Goal: Information Seeking & Learning: Learn about a topic

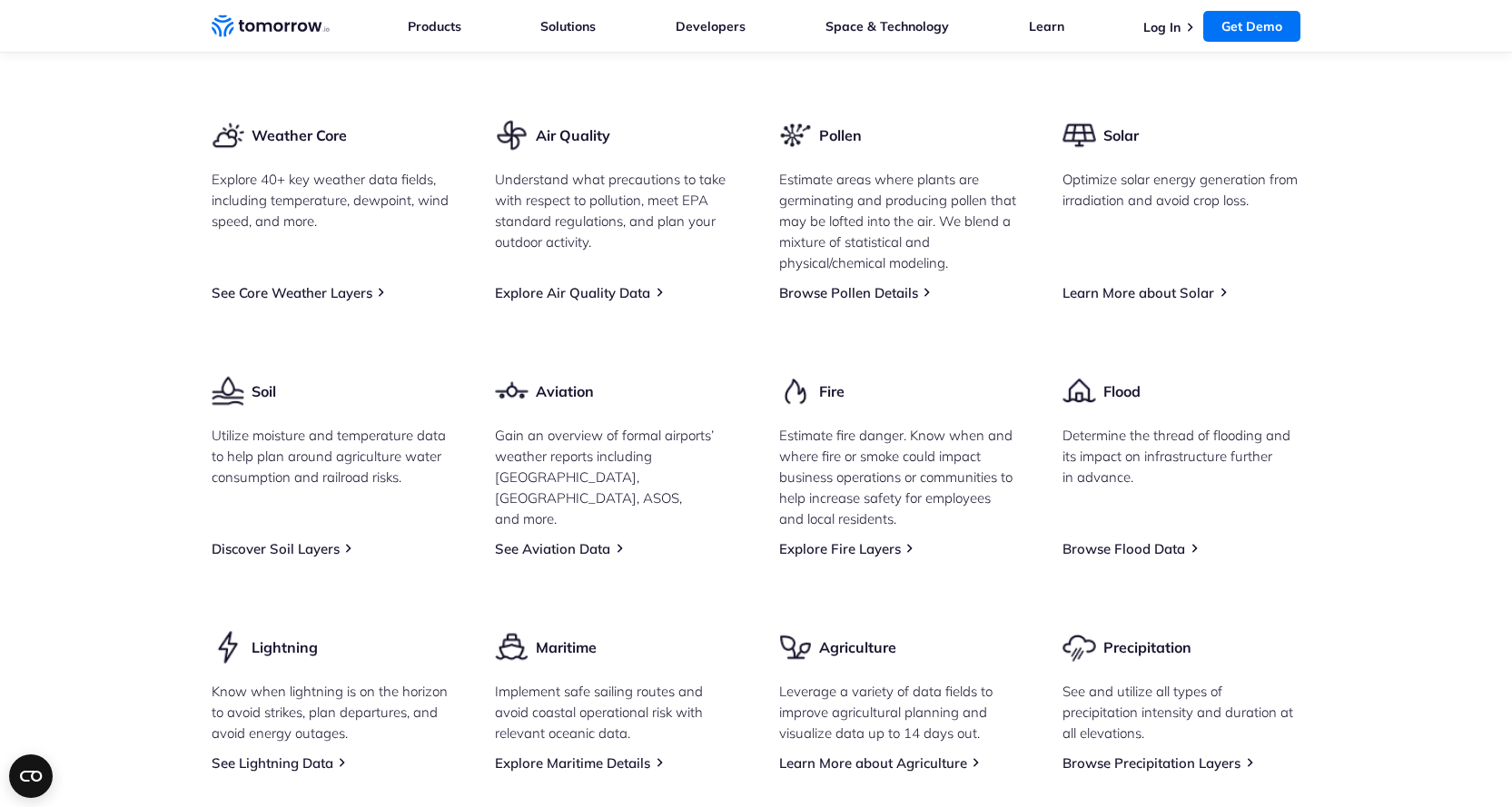
scroll to position [2179, 0]
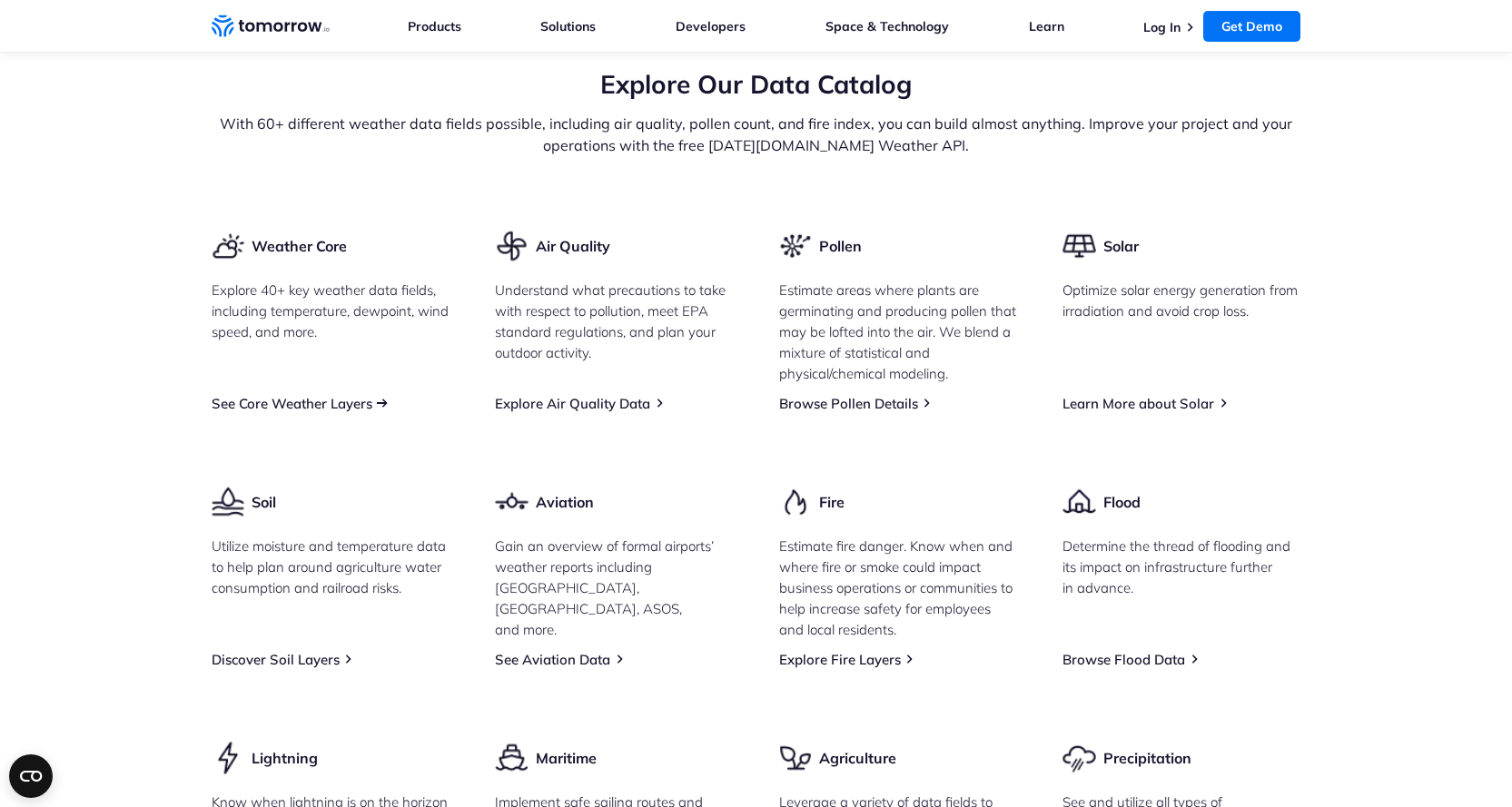
click at [305, 412] on link "See Core Weather Layers" at bounding box center [292, 404] width 161 height 17
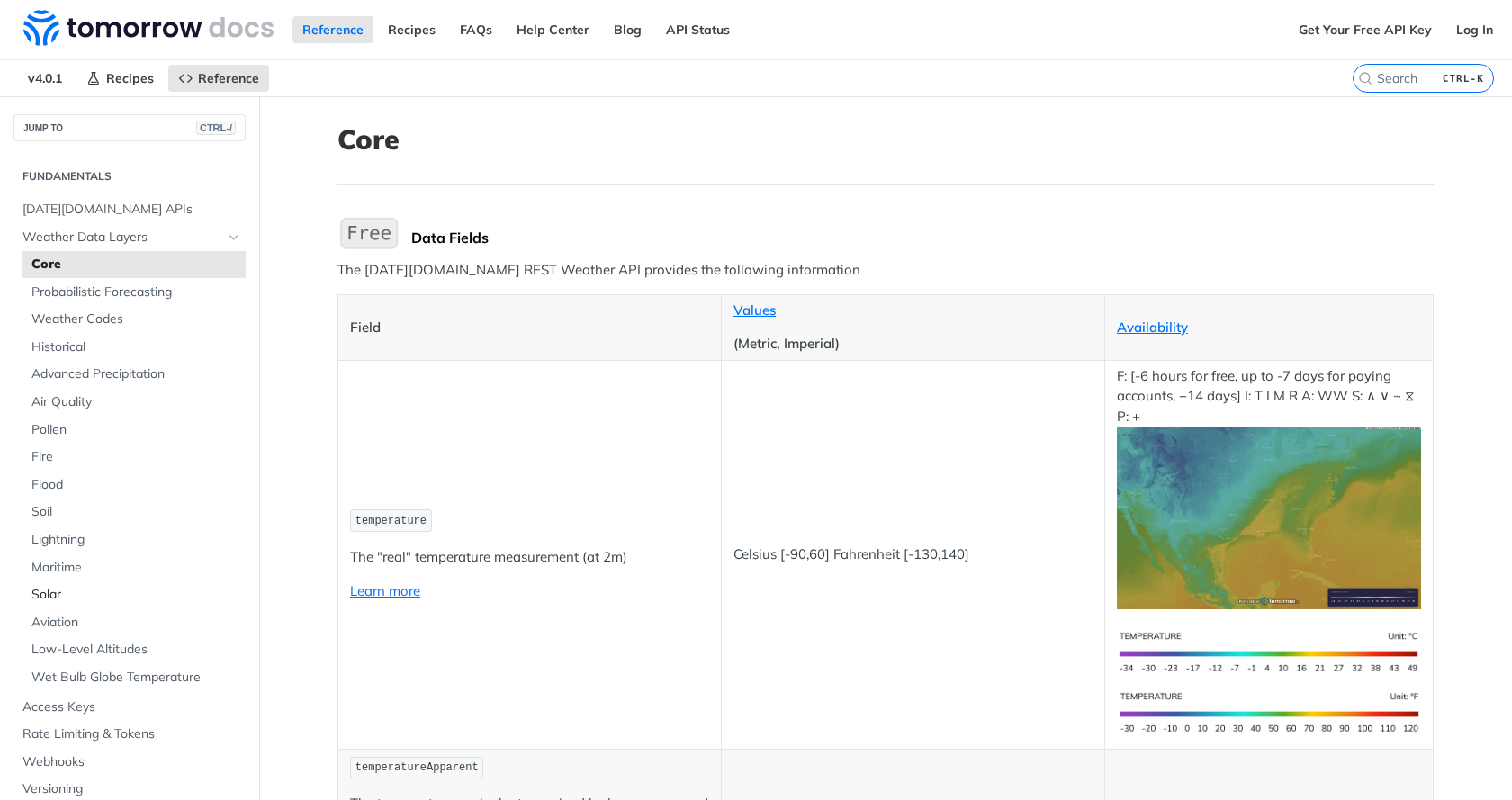
click at [57, 594] on span "Solar" at bounding box center [136, 595] width 210 height 18
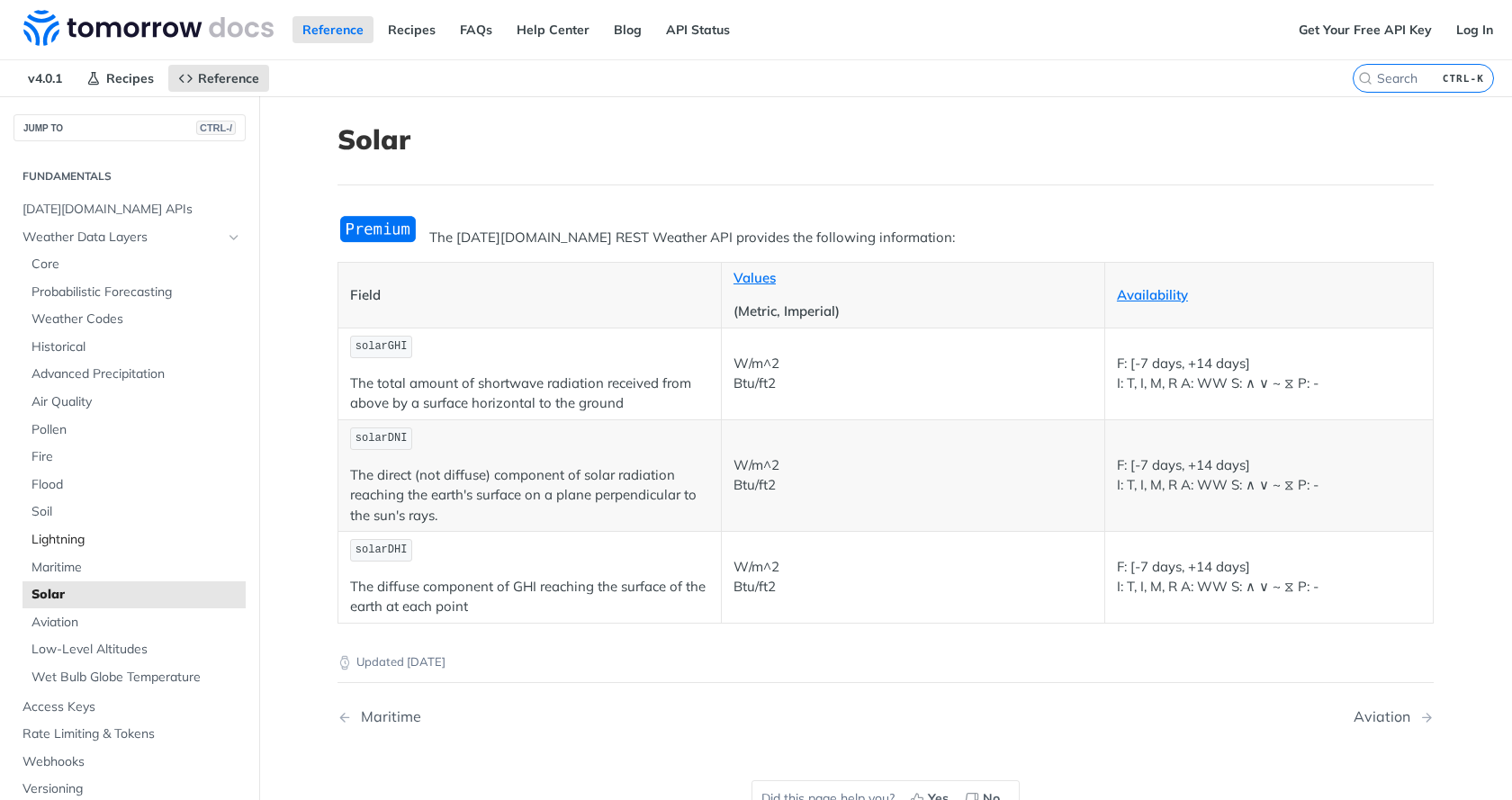
click at [60, 533] on span "Lightning" at bounding box center [136, 540] width 210 height 18
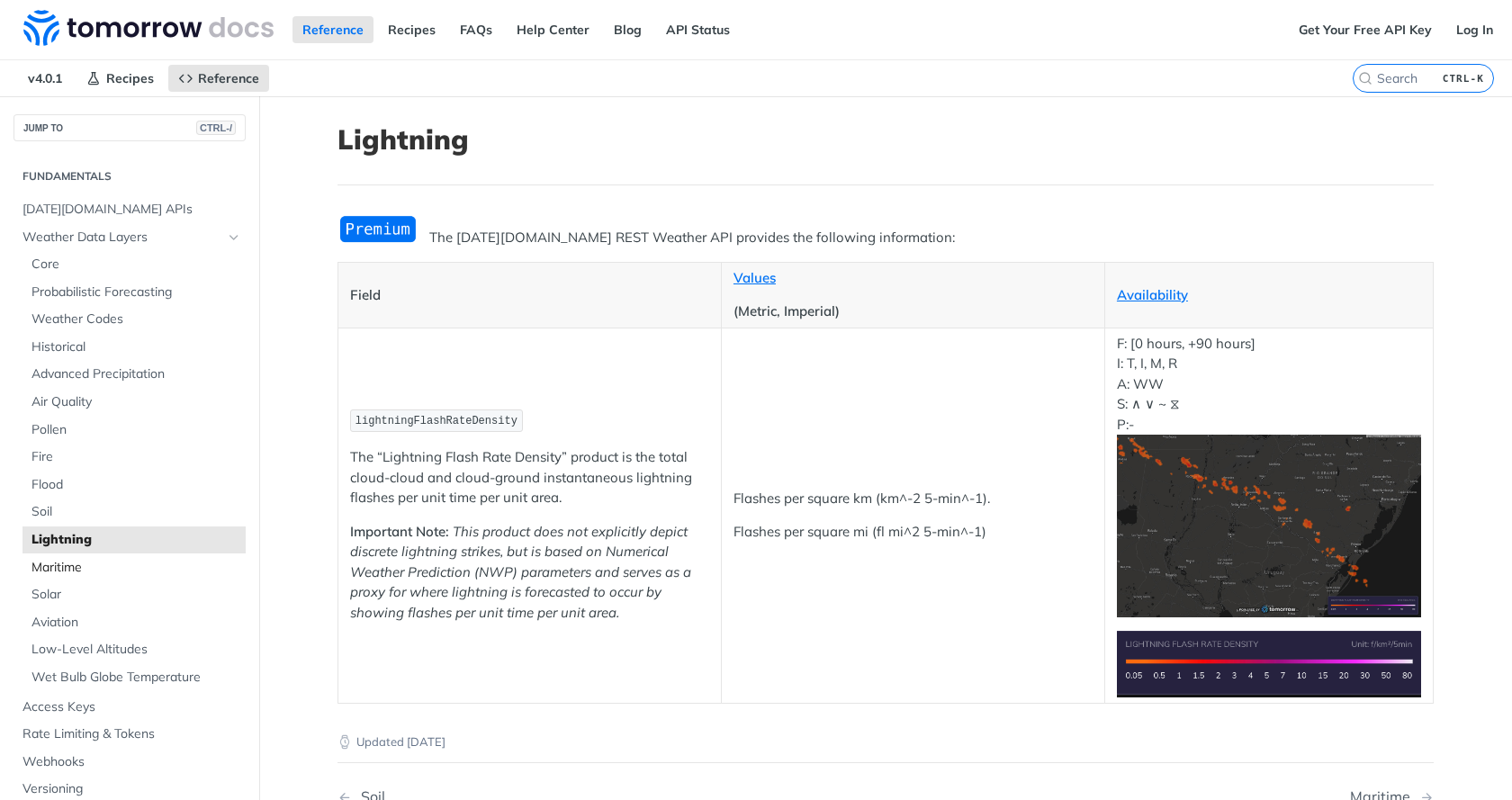
click at [58, 561] on span "Maritime" at bounding box center [136, 568] width 210 height 18
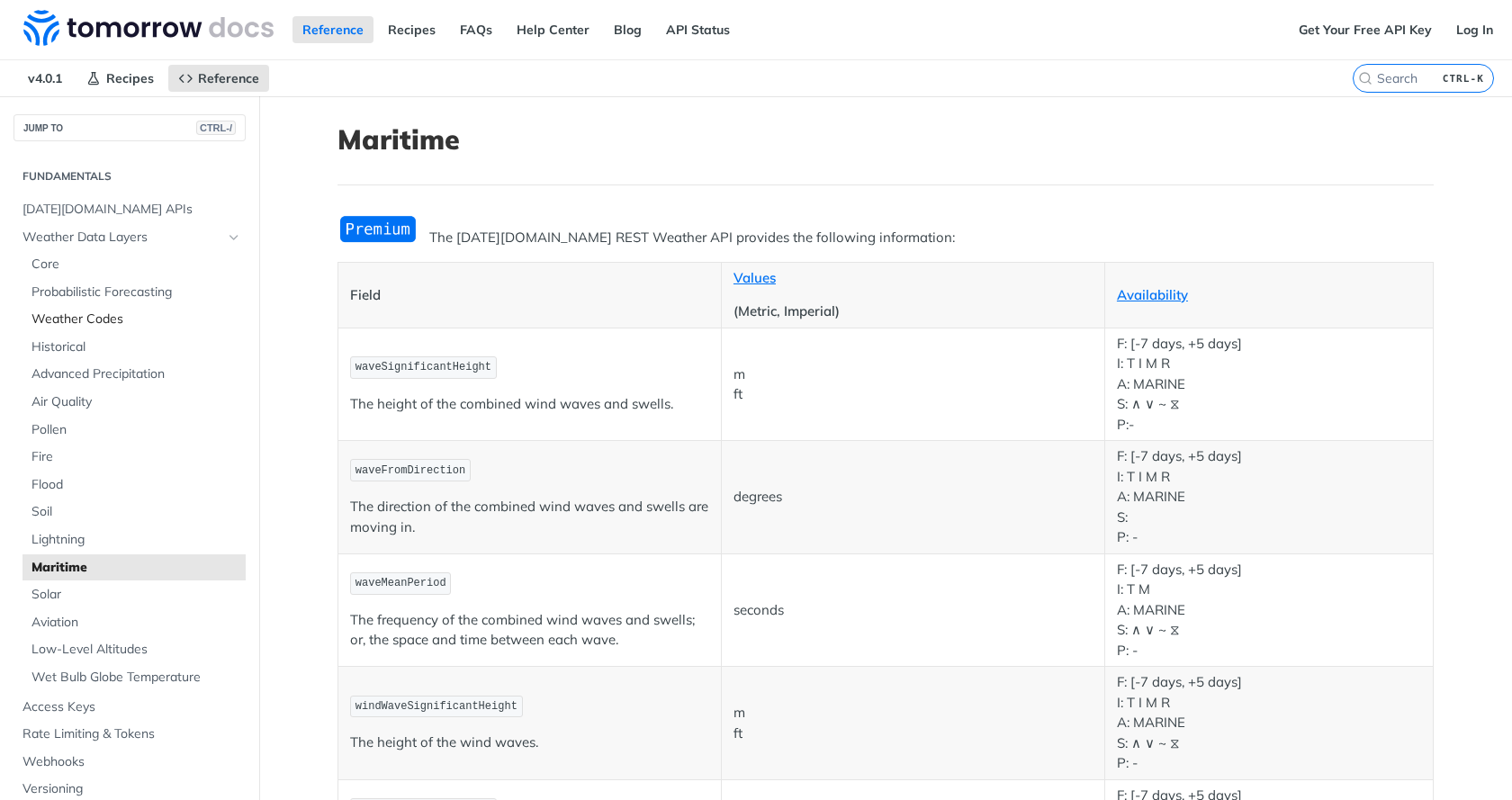
click at [49, 318] on span "Weather Codes" at bounding box center [136, 319] width 210 height 18
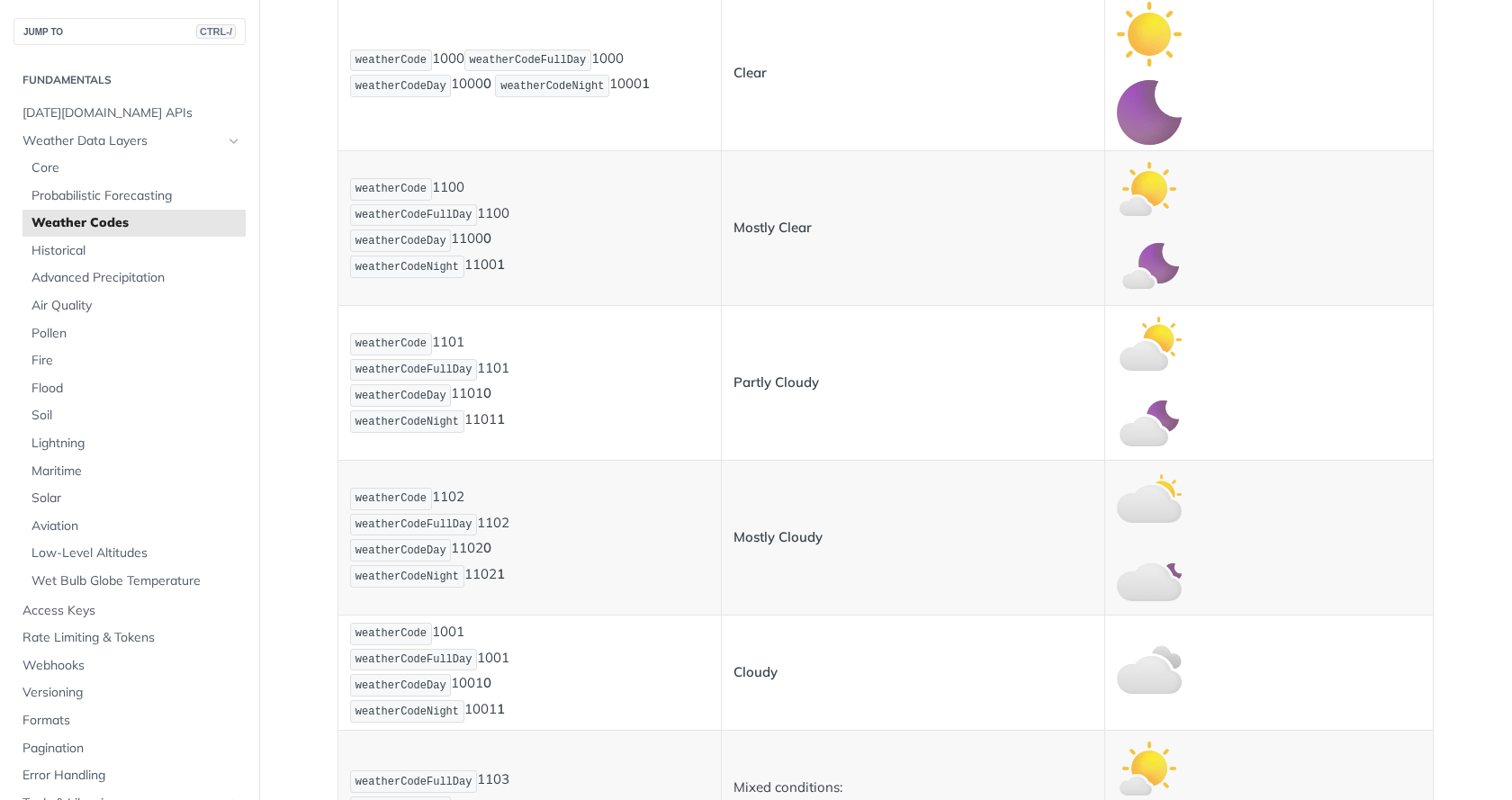
scroll to position [540, 0]
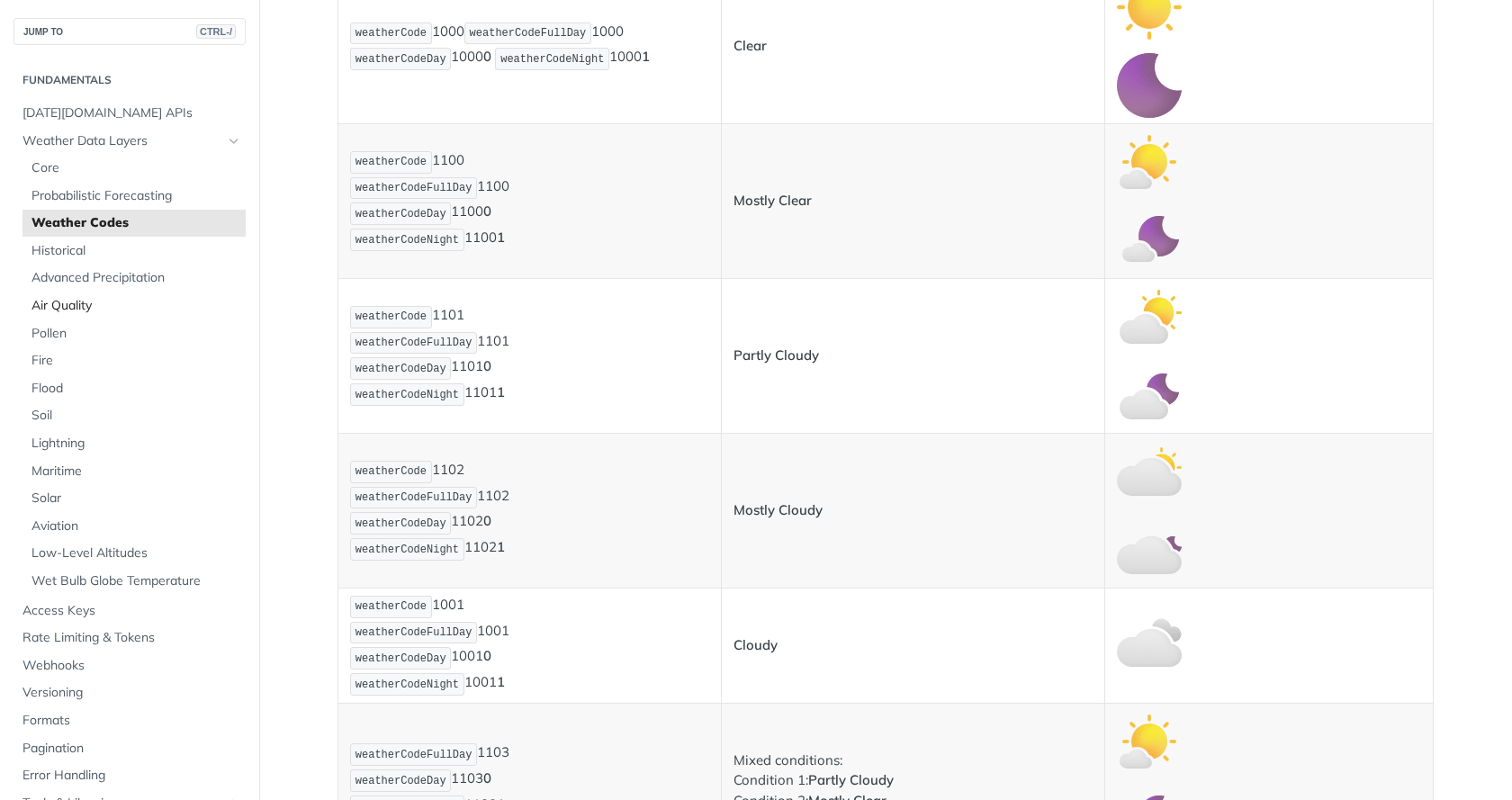
click at [67, 302] on span "Air Quality" at bounding box center [136, 306] width 210 height 18
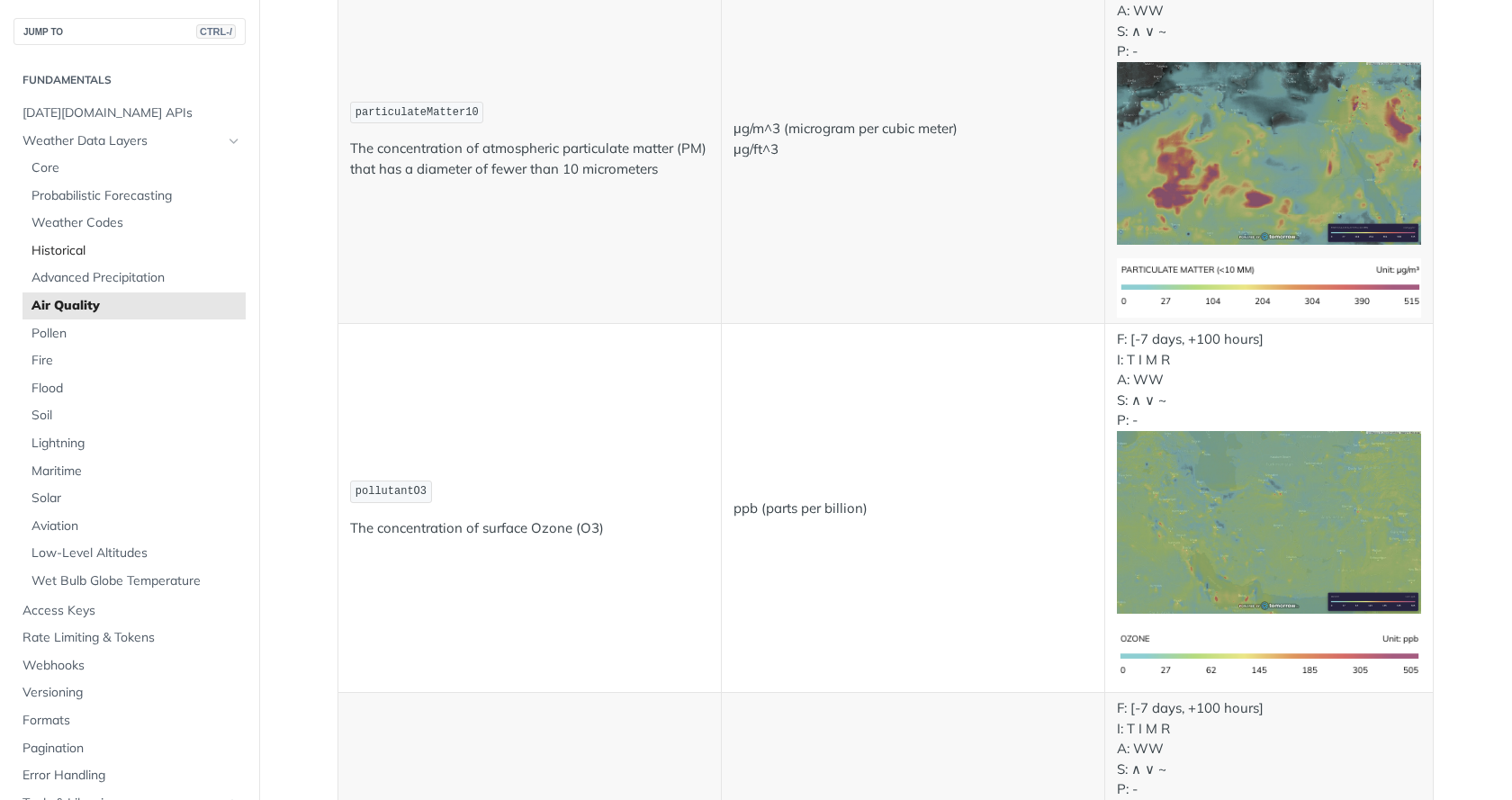
click at [42, 249] on span "Historical" at bounding box center [136, 251] width 210 height 18
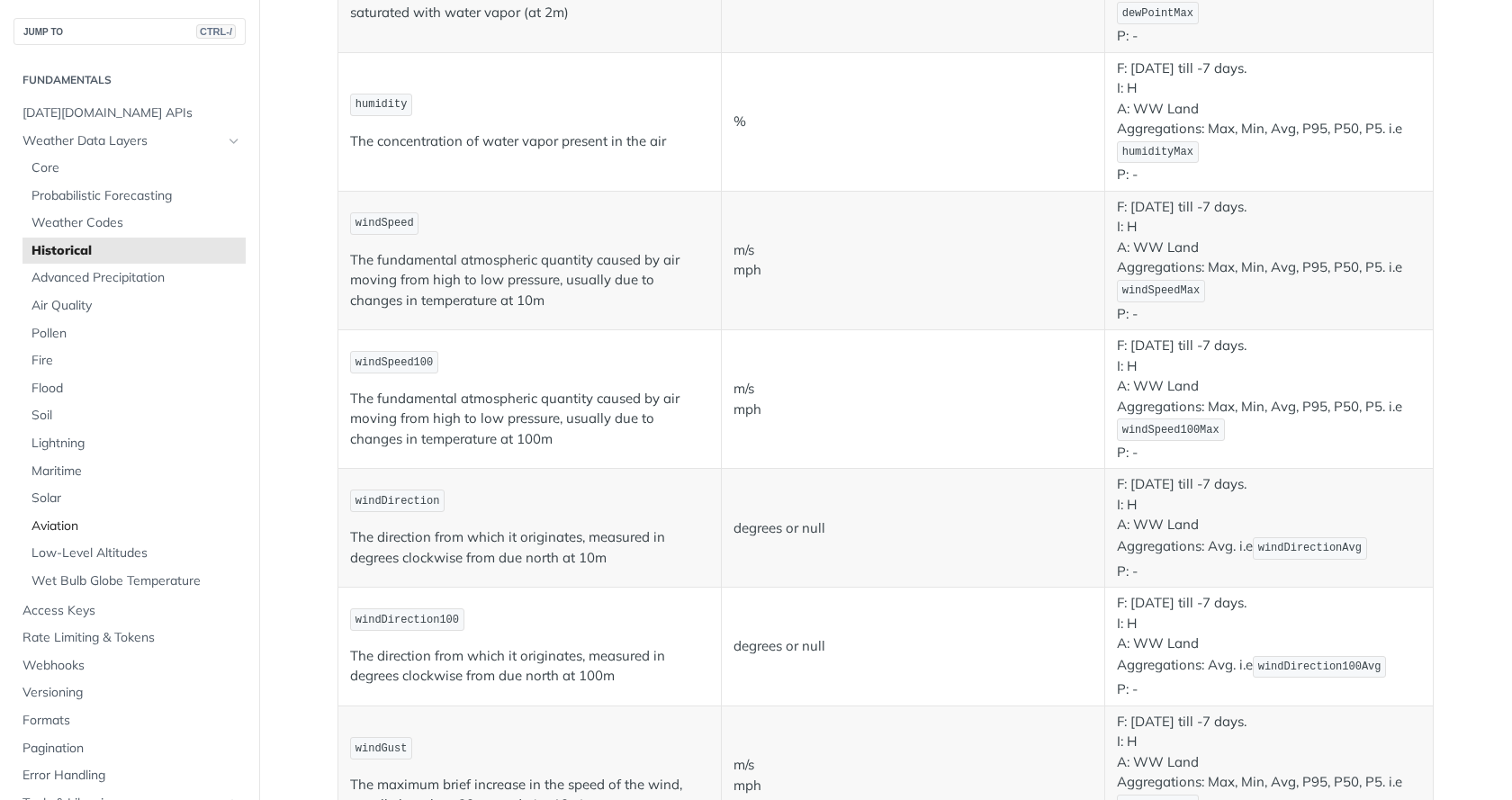
click at [57, 527] on span "Aviation" at bounding box center [136, 526] width 210 height 18
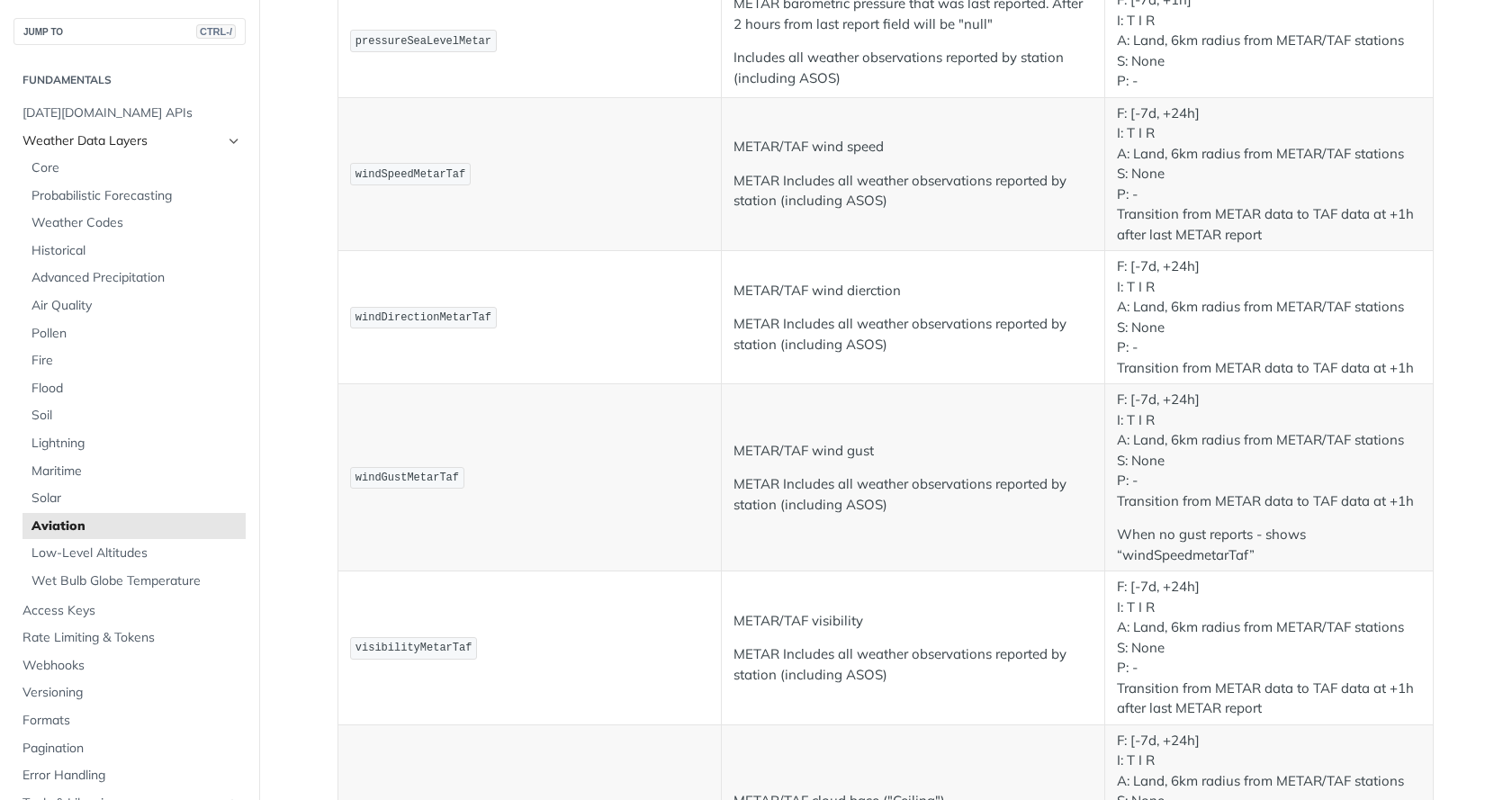
click at [46, 135] on span "Weather Data Layers" at bounding box center [122, 141] width 200 height 18
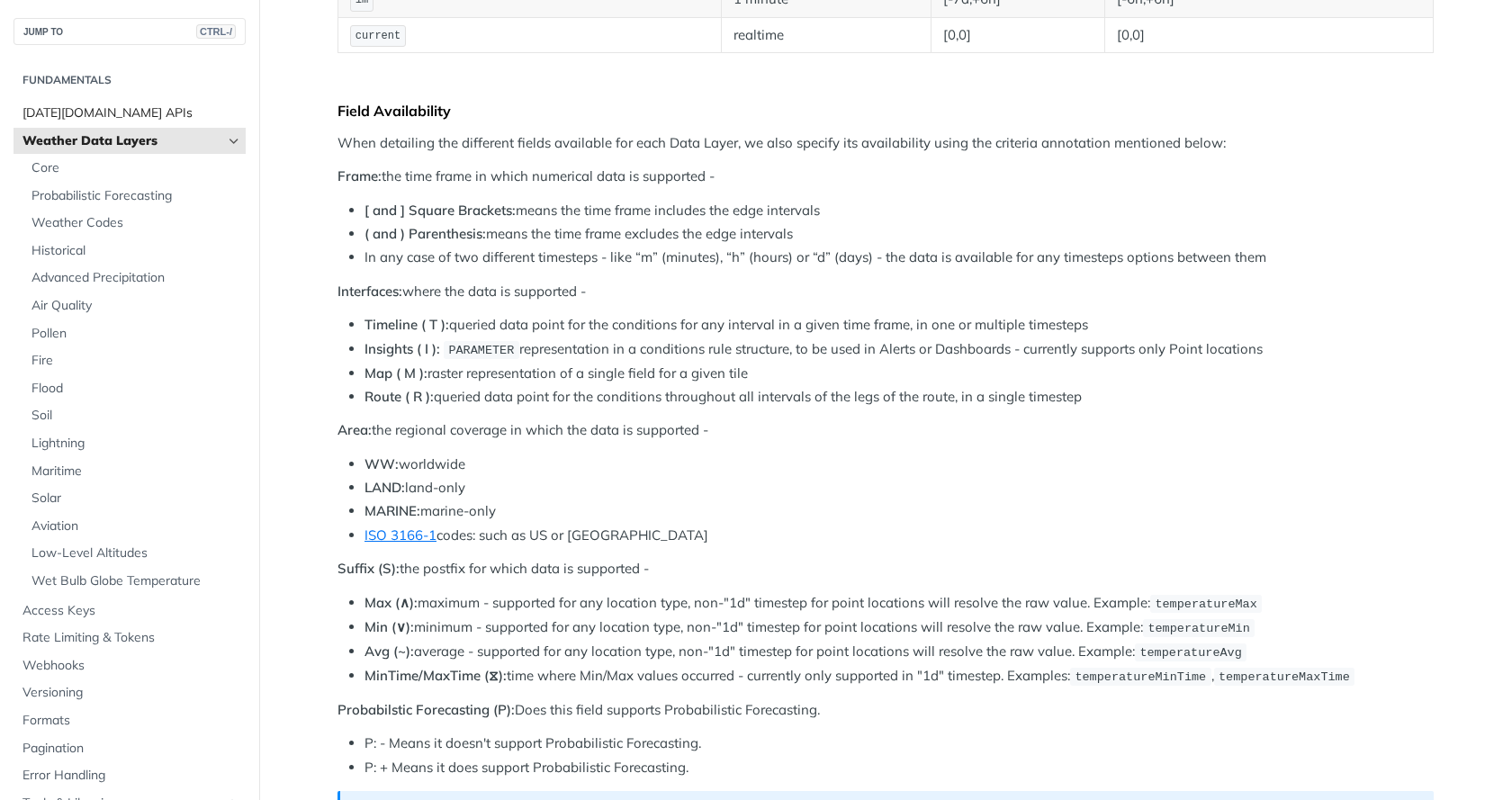
click at [56, 107] on span "[DATE][DOMAIN_NAME] APIs" at bounding box center [132, 113] width 219 height 18
